Goal: Information Seeking & Learning: Learn about a topic

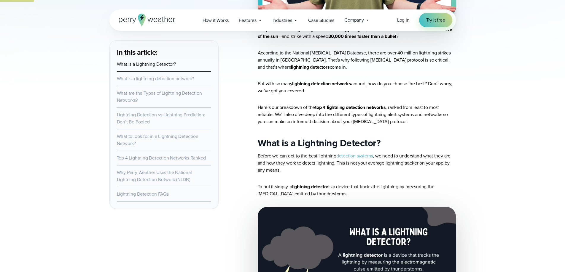
scroll to position [388, 0]
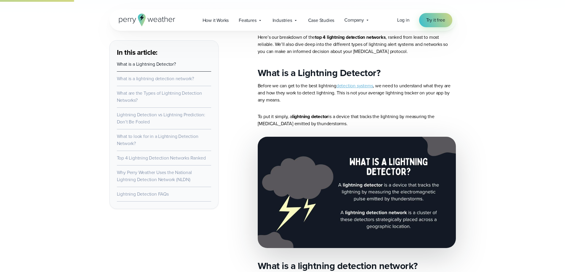
drag, startPoint x: 567, startPoint y: 119, endPoint x: 556, endPoint y: 39, distance: 80.7
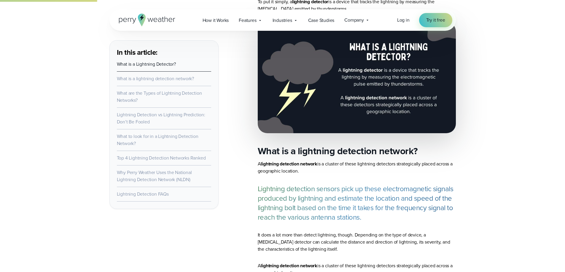
scroll to position [507, 0]
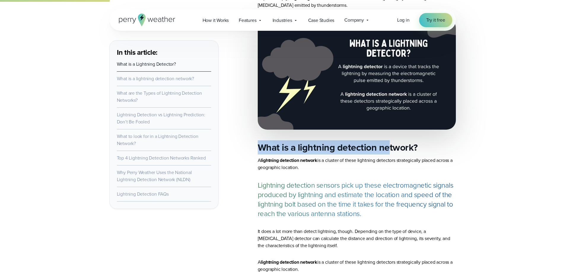
drag, startPoint x: 311, startPoint y: 151, endPoint x: 389, endPoint y: 155, distance: 78.0
click at [389, 154] on h2 "What is a lightning detection network?" at bounding box center [357, 148] width 198 height 12
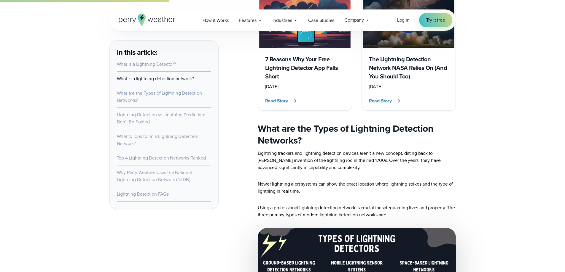
scroll to position [833, 0]
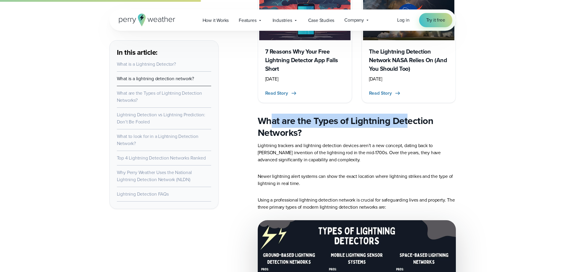
drag, startPoint x: 283, startPoint y: 123, endPoint x: 408, endPoint y: 123, distance: 125.1
click at [408, 123] on h2 "What are the Types of Lightning Detection Networks?" at bounding box center [357, 127] width 198 height 24
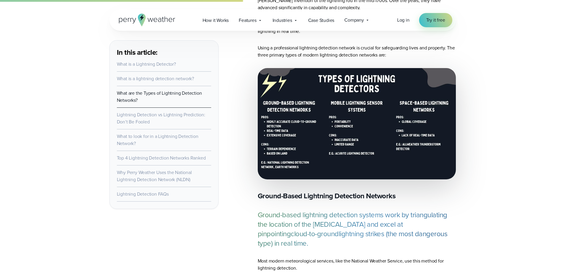
scroll to position [1040, 0]
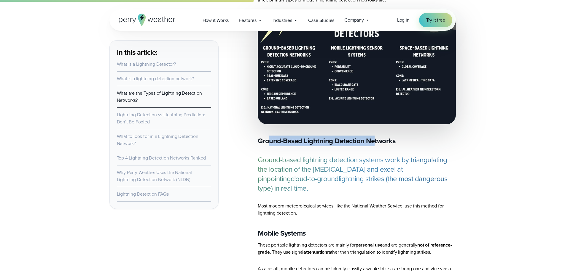
drag, startPoint x: 269, startPoint y: 143, endPoint x: 374, endPoint y: 144, distance: 104.9
click at [374, 144] on strong "Ground-Based Lightning Detection Networks" at bounding box center [327, 141] width 138 height 11
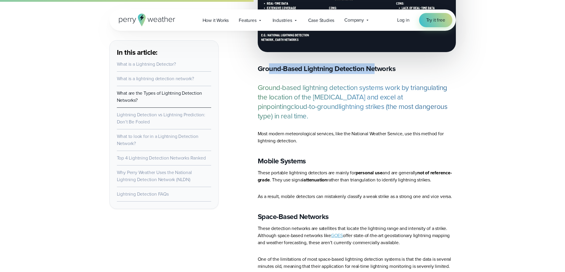
scroll to position [1159, 0]
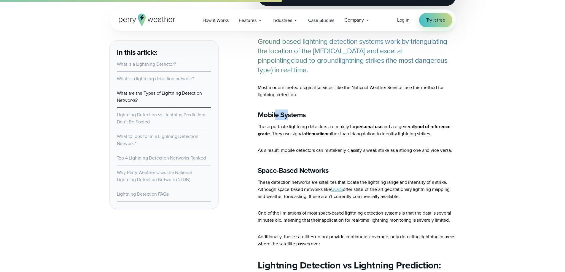
drag, startPoint x: 274, startPoint y: 106, endPoint x: 292, endPoint y: 136, distance: 35.2
click at [292, 113] on strong "Mobile Systems" at bounding box center [282, 115] width 48 height 11
drag, startPoint x: 269, startPoint y: 163, endPoint x: 348, endPoint y: 164, distance: 78.6
click at [348, 166] on h3 "Space-Based Networks" at bounding box center [357, 170] width 198 height 9
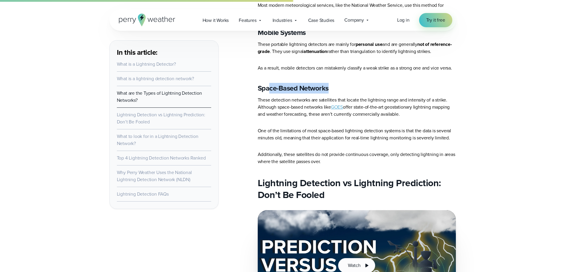
scroll to position [1248, 0]
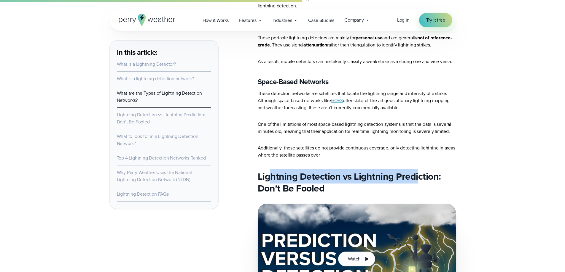
drag, startPoint x: 267, startPoint y: 168, endPoint x: 415, endPoint y: 173, distance: 148.0
click at [415, 173] on h2 "Lightning Detection vs Lightning Prediction: Don’t Be Fooled" at bounding box center [357, 183] width 198 height 24
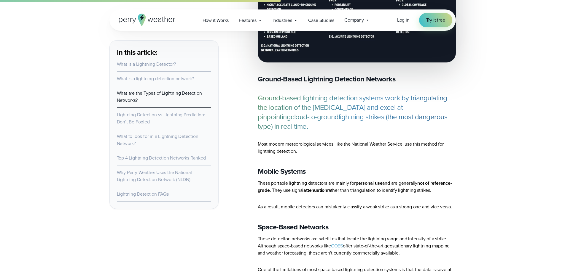
scroll to position [1100, 0]
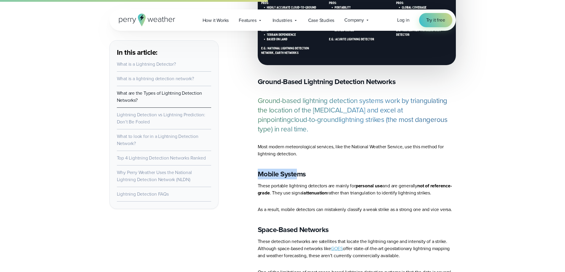
drag, startPoint x: 260, startPoint y: 166, endPoint x: 296, endPoint y: 167, distance: 35.9
click at [296, 169] on strong "Mobile Systems" at bounding box center [282, 174] width 48 height 11
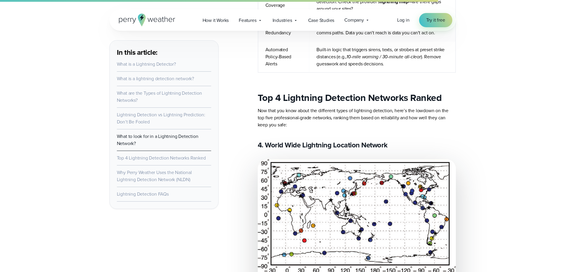
scroll to position [2078, 0]
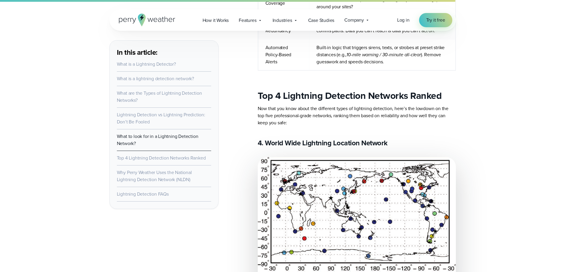
click at [135, 157] on link "Top 4 Lightning Detection Networks Ranked" at bounding box center [161, 158] width 89 height 7
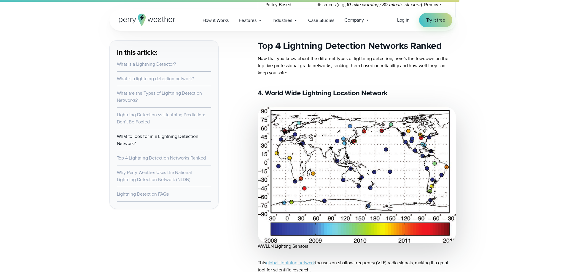
scroll to position [2129, 0]
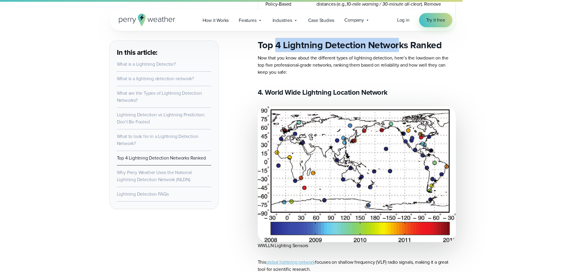
drag, startPoint x: 285, startPoint y: 46, endPoint x: 398, endPoint y: 45, distance: 113.2
click at [398, 45] on h2 "Top 4 Lightning Detection Networks Ranked" at bounding box center [357, 45] width 198 height 12
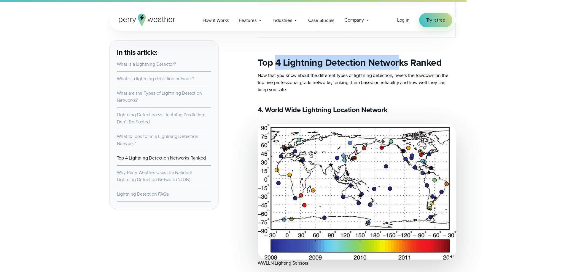
scroll to position [2099, 0]
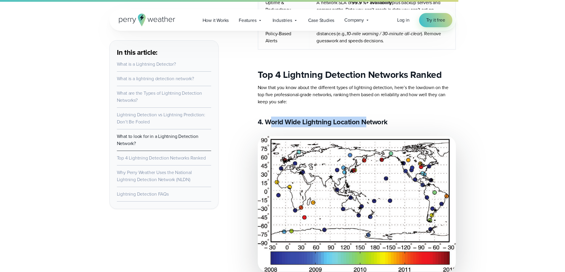
drag, startPoint x: 268, startPoint y: 117, endPoint x: 368, endPoint y: 118, distance: 99.6
click at [368, 118] on h3 "4. World Wide Lightning Location Network" at bounding box center [357, 121] width 198 height 9
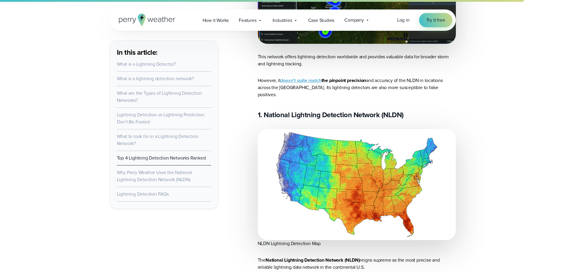
scroll to position [2751, 0]
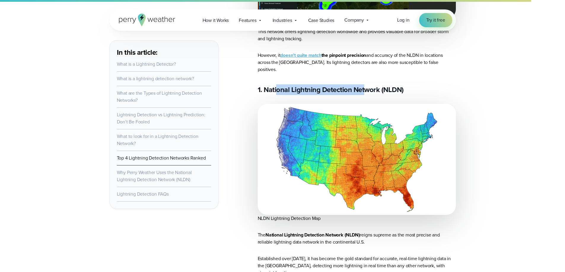
drag, startPoint x: 277, startPoint y: 79, endPoint x: 367, endPoint y: 78, distance: 89.8
click at [367, 85] on h3 "1. National Lightning Detection Network (NLDN)" at bounding box center [357, 89] width 198 height 9
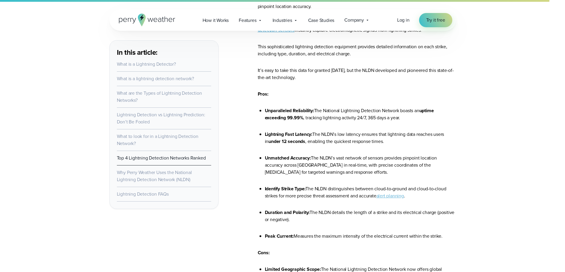
scroll to position [3166, 0]
